Goal: Find specific page/section

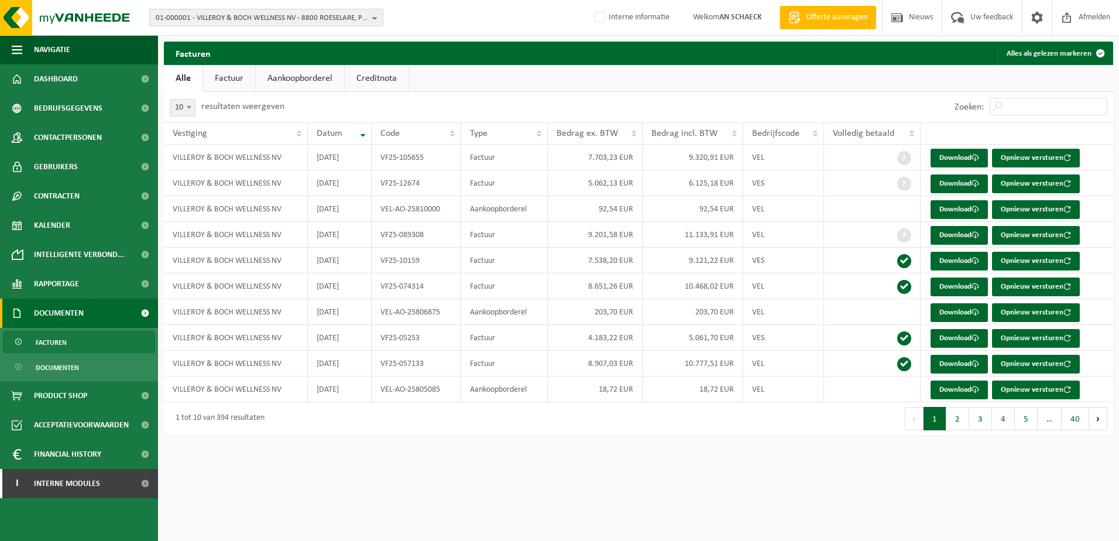
click at [329, 14] on span "01-000001 - VILLEROY & BOCH WELLNESS NV - 8800 ROESELARE, POPULIERSTRAAT 1" at bounding box center [262, 18] width 212 height 18
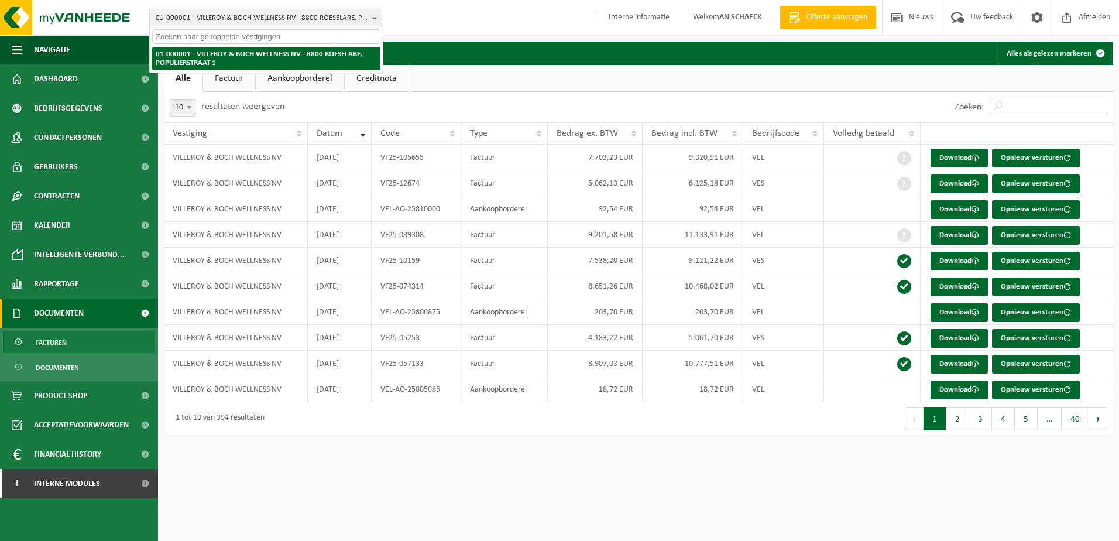
paste input "10-935458"
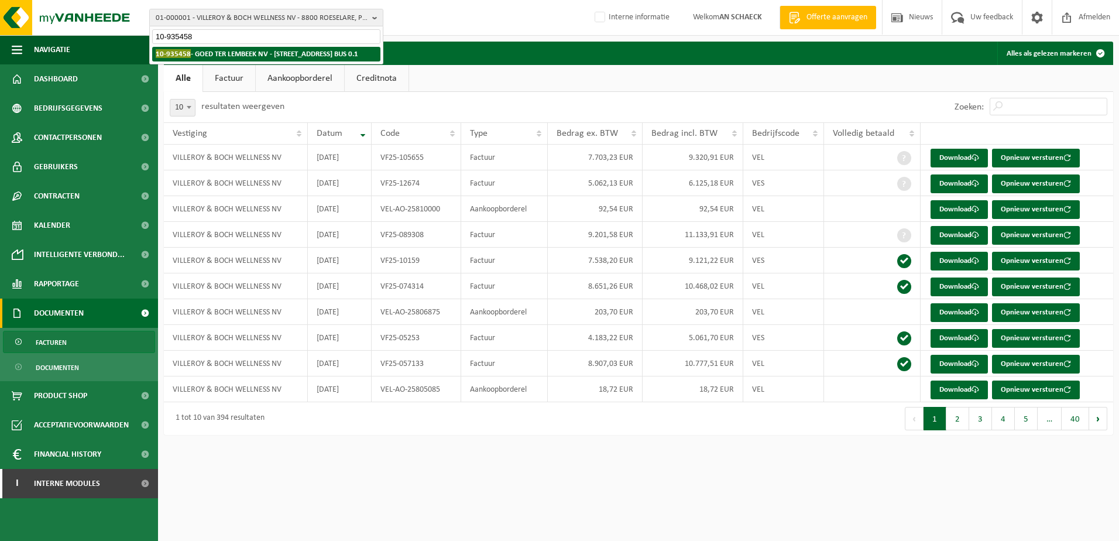
type input "10-935458"
click at [253, 54] on strong "10-935458 - GOED TER LEMBEEK NV - [STREET_ADDRESS] BUS 0.1" at bounding box center [257, 53] width 202 height 9
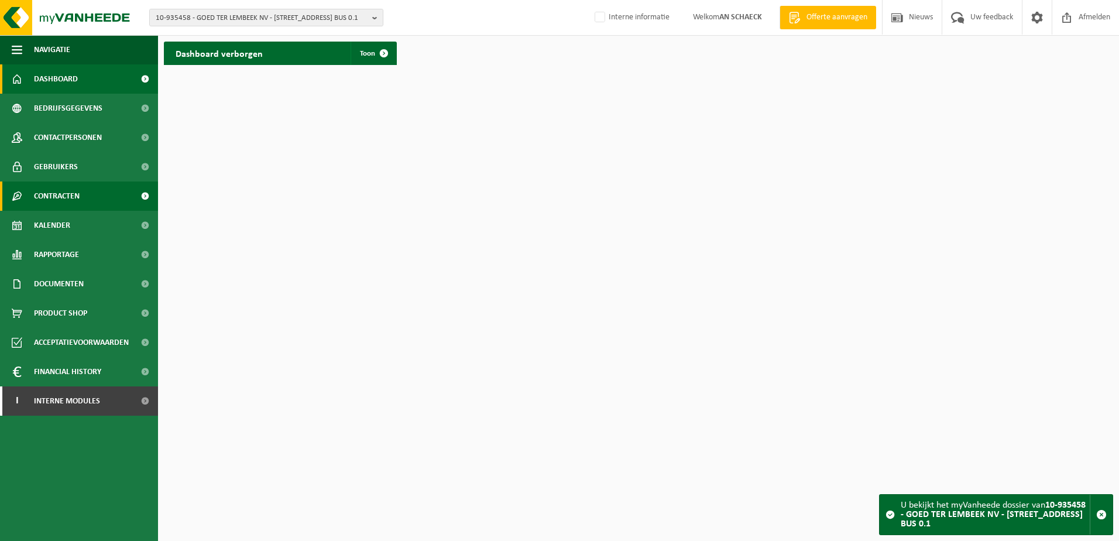
click at [70, 195] on span "Contracten" at bounding box center [57, 195] width 46 height 29
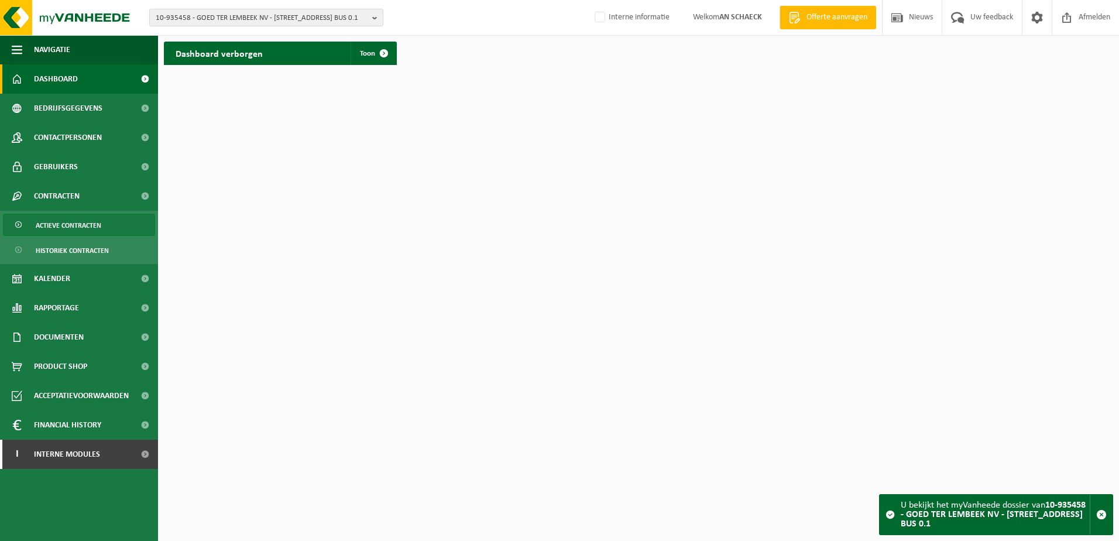
click at [72, 228] on span "Actieve contracten" at bounding box center [69, 225] width 66 height 22
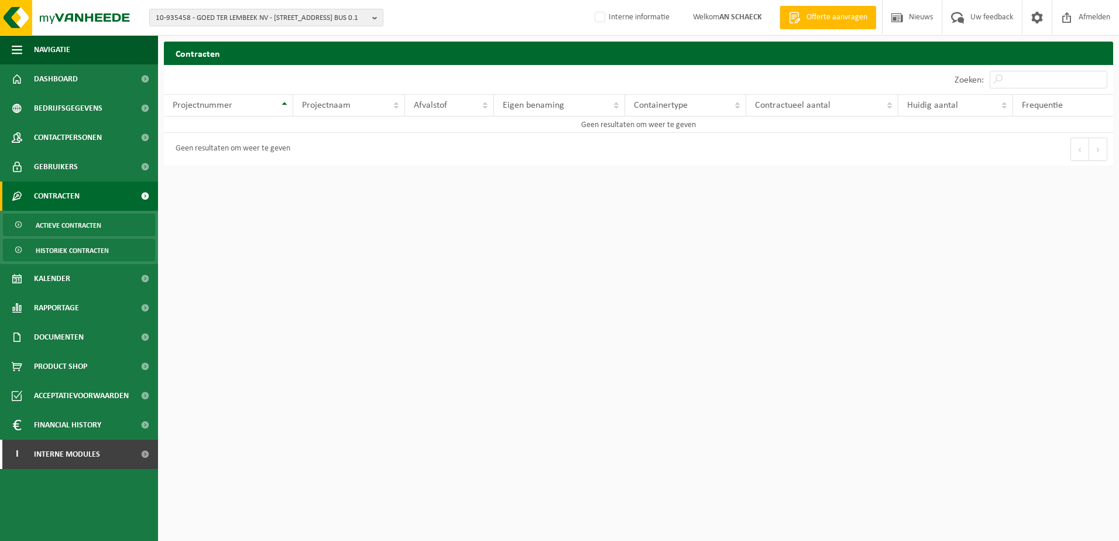
click at [72, 255] on span "Historiek contracten" at bounding box center [72, 250] width 73 height 22
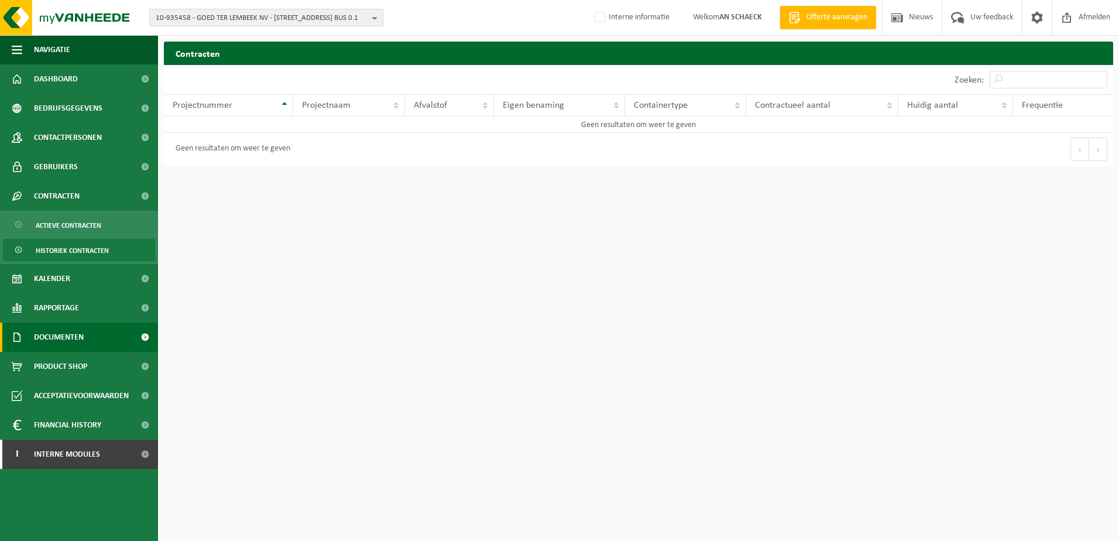
click at [75, 335] on span "Documenten" at bounding box center [59, 336] width 50 height 29
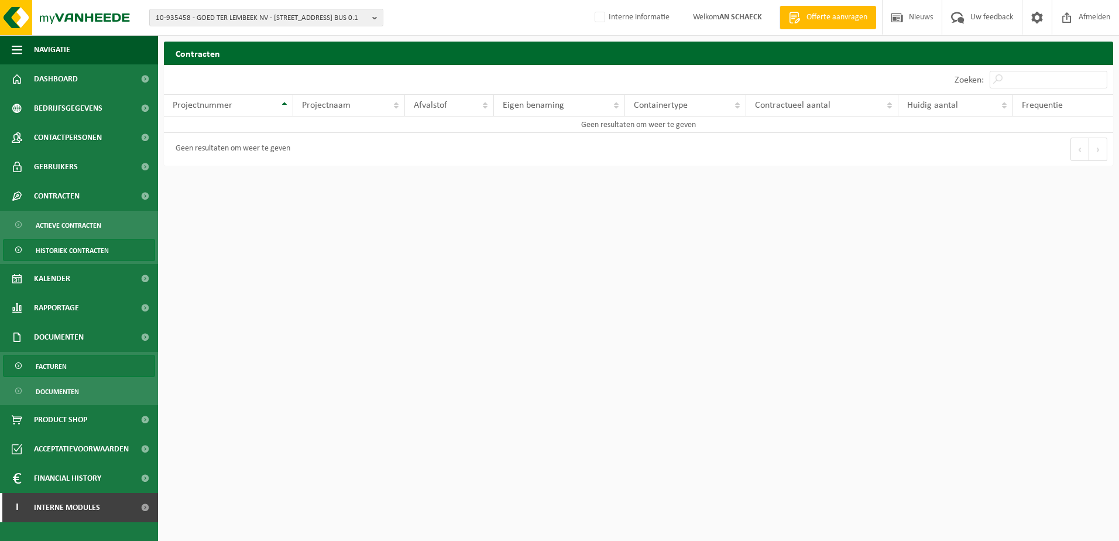
click at [79, 368] on link "Facturen" at bounding box center [79, 366] width 152 height 22
